Goal: Task Accomplishment & Management: Manage account settings

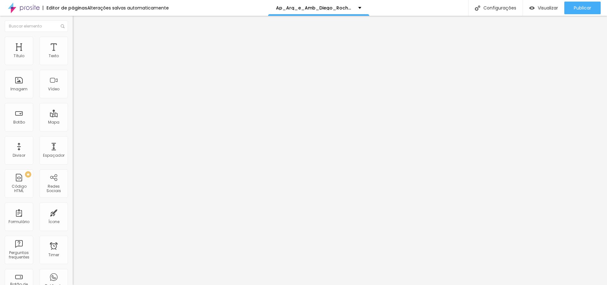
click at [73, 43] on li "Avançado" at bounding box center [109, 46] width 73 height 6
click at [73, 272] on div at bounding box center [109, 272] width 73 height 0
click at [73, 276] on div at bounding box center [109, 276] width 73 height 0
click at [73, 280] on div at bounding box center [109, 280] width 73 height 0
click at [73, 43] on li "Avançado" at bounding box center [109, 46] width 73 height 6
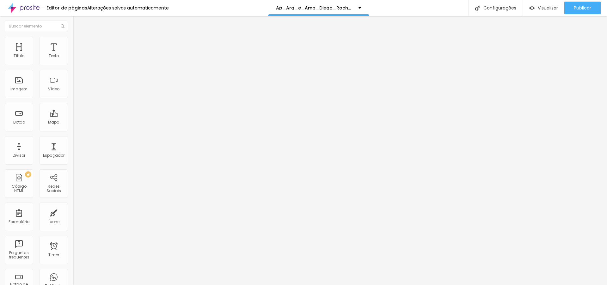
click at [73, 272] on div at bounding box center [109, 272] width 73 height 0
click at [73, 276] on div at bounding box center [109, 276] width 73 height 0
click at [73, 280] on div at bounding box center [109, 280] width 73 height 0
click at [578, 9] on span "Publicar" at bounding box center [582, 7] width 17 height 5
click at [545, 8] on span "Visualizar" at bounding box center [542, 7] width 20 height 5
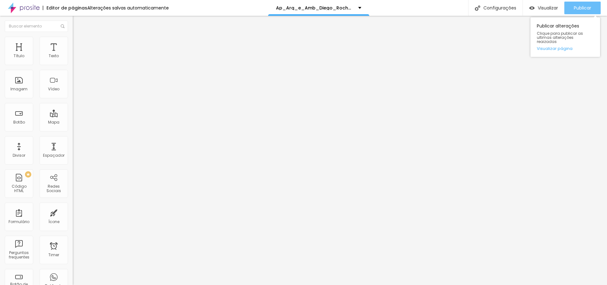
click at [576, 9] on span "Publicar" at bounding box center [582, 7] width 17 height 5
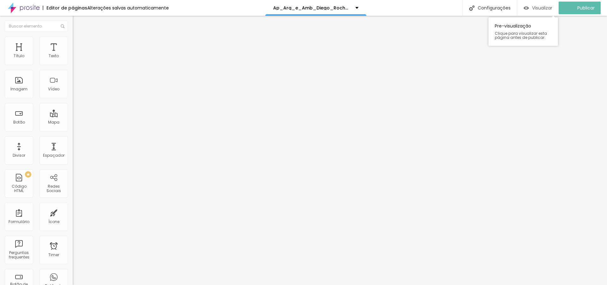
click at [540, 8] on span "Visualizar" at bounding box center [542, 7] width 20 height 5
click at [73, 20] on button "Editar Título" at bounding box center [109, 23] width 73 height 15
click at [73, 94] on button "button" at bounding box center [77, 90] width 9 height 7
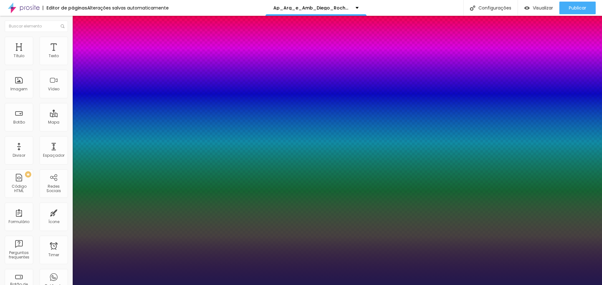
type input "1"
type input "14"
type input "1"
type input "15"
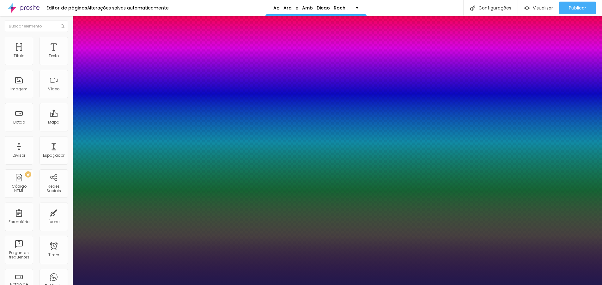
type input "15"
type input "1"
type input "16"
type input "1"
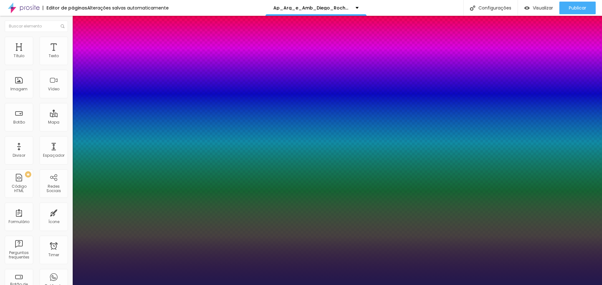
type input "18"
type input "1"
type input "19"
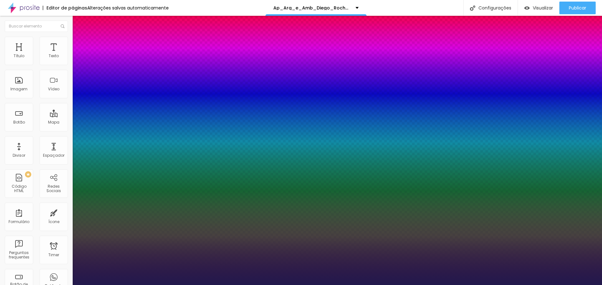
type input "1"
type input "20"
type input "1"
type input "21"
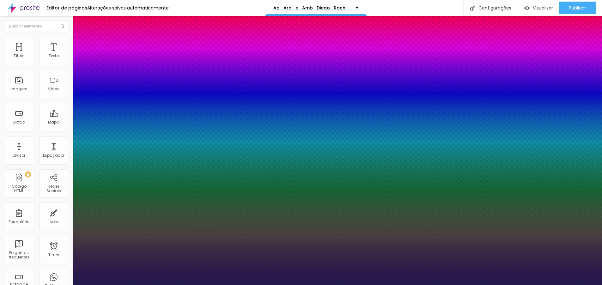
type input "21"
type input "1"
type input "22"
type input "1"
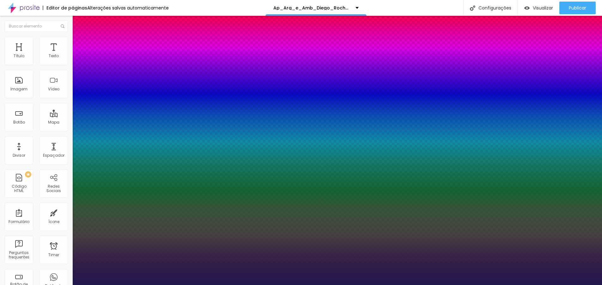
type input "23"
type input "1"
type input "24"
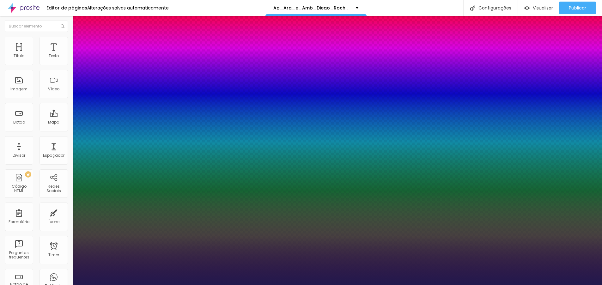
type input "1"
type input "25"
type input "1"
type input "26"
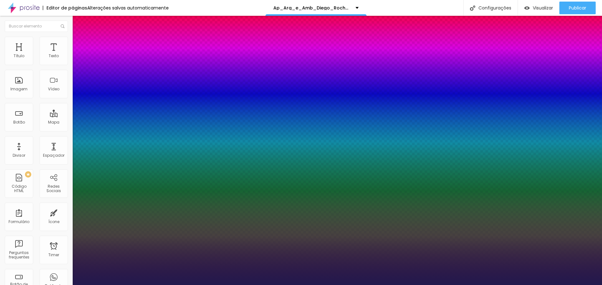
type input "26"
type input "1"
type input "27"
type input "1"
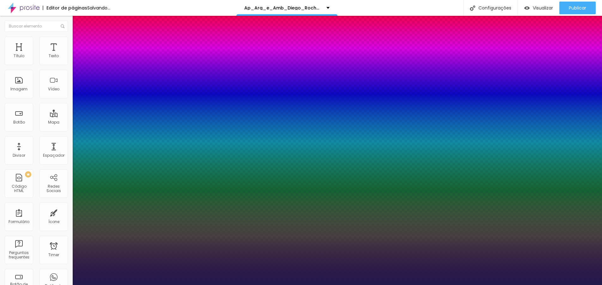
type input "28"
type input "1"
type input "29"
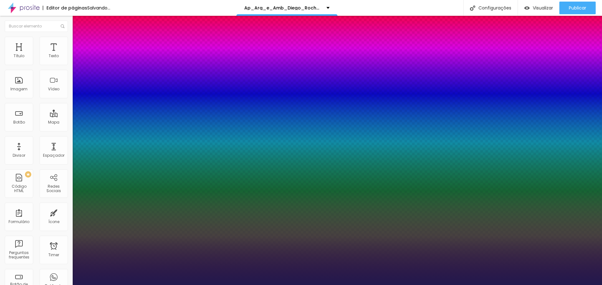
type input "1"
type input "30"
type input "1"
type input "31"
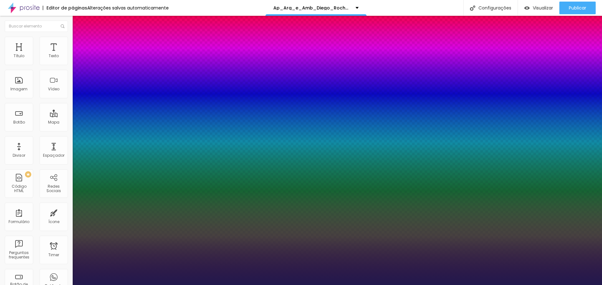
type input "31"
type input "1"
type input "32"
type input "1"
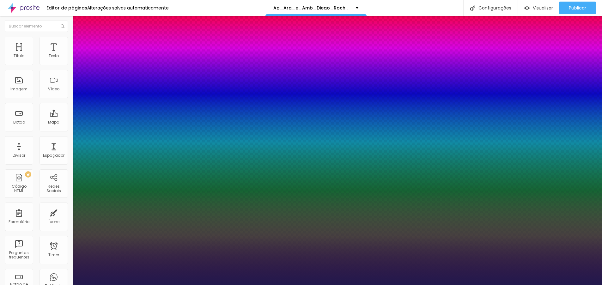
type input "33"
type input "1"
type input "34"
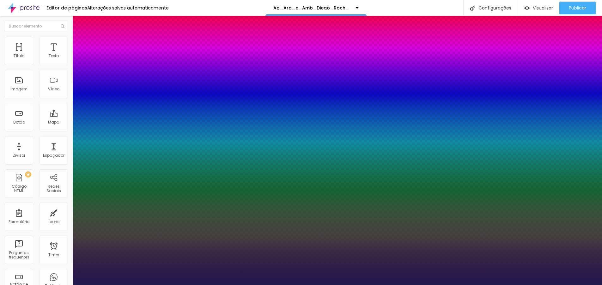
type input "1"
type input "35"
type input "1"
type input "36"
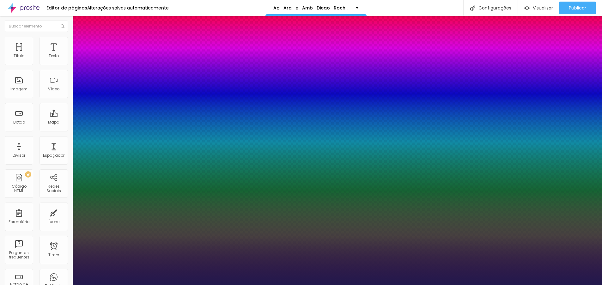
type input "36"
type input "1"
drag, startPoint x: 84, startPoint y: 179, endPoint x: 95, endPoint y: 180, distance: 11.1
type input "36"
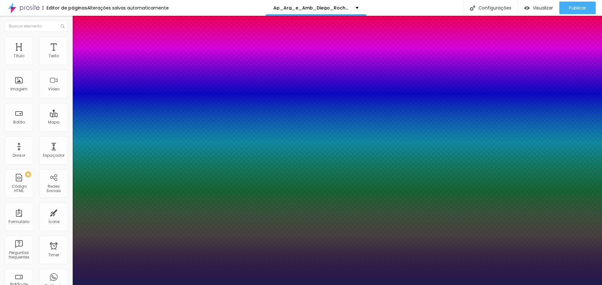
type input "1"
click at [516, 285] on div at bounding box center [301, 285] width 602 height 0
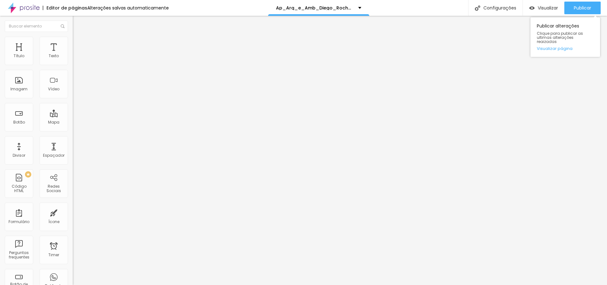
click at [581, 1] on div "Publicar Publicar alterações Clique para publicar as ultimas alterações reaizad…" at bounding box center [582, 8] width 36 height 16
click at [582, 9] on span "Publicar" at bounding box center [582, 7] width 17 height 5
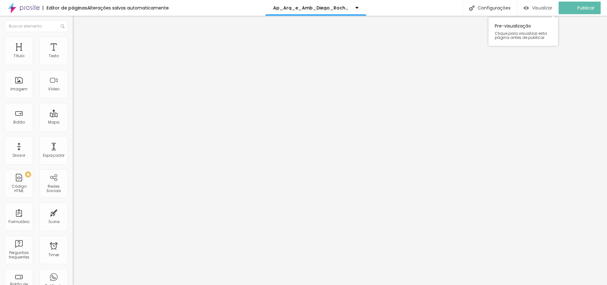
click at [546, 7] on span "Visualizar" at bounding box center [542, 7] width 20 height 5
